Goal: Navigation & Orientation: Find specific page/section

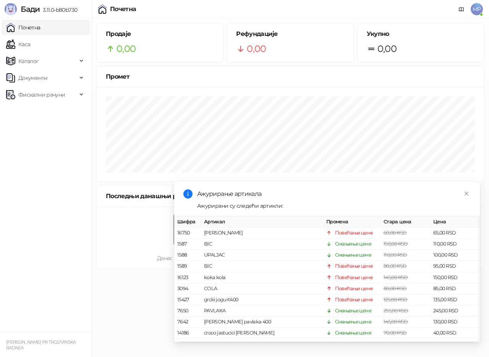
click at [27, 44] on link "Каса" at bounding box center [18, 44] width 24 height 15
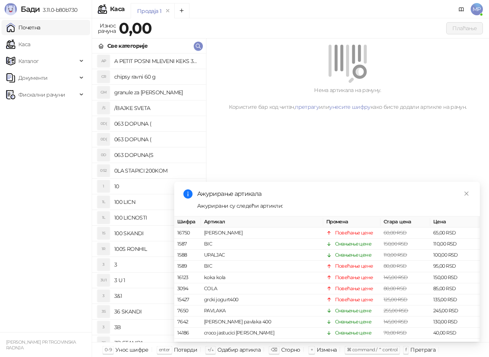
click at [33, 27] on link "Почетна" at bounding box center [23, 27] width 34 height 15
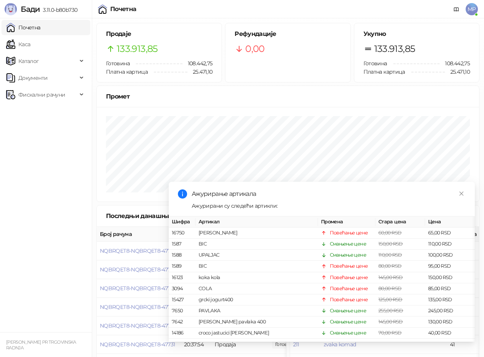
drag, startPoint x: 24, startPoint y: 45, endPoint x: 31, endPoint y: 28, distance: 18.1
click at [24, 44] on link "Каса" at bounding box center [18, 44] width 24 height 15
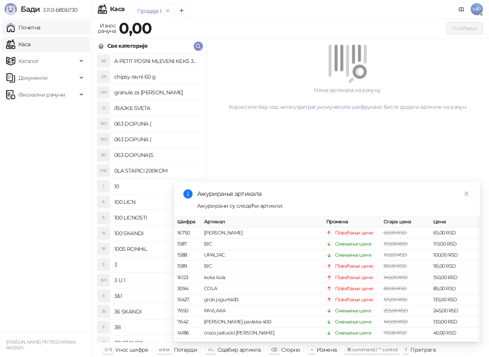
click at [31, 28] on link "Почетна" at bounding box center [23, 27] width 34 height 15
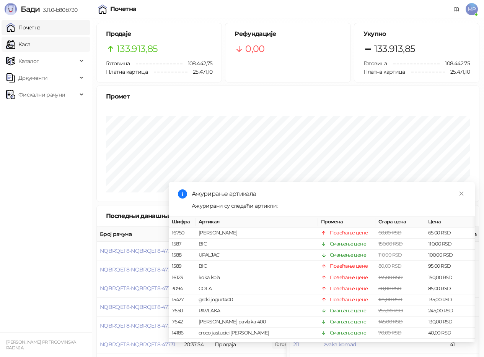
click at [30, 47] on link "Каса" at bounding box center [18, 44] width 24 height 15
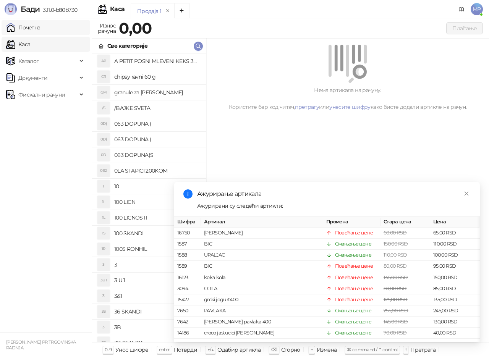
click at [41, 30] on link "Почетна" at bounding box center [23, 27] width 34 height 15
